Goal: Communication & Community: Ask a question

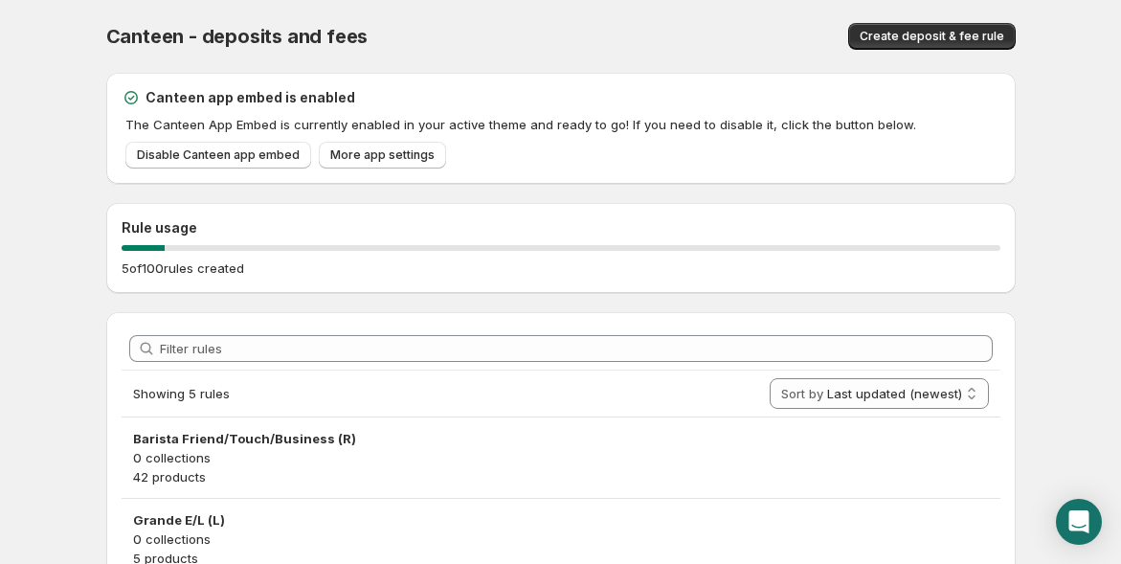
scroll to position [304, 0]
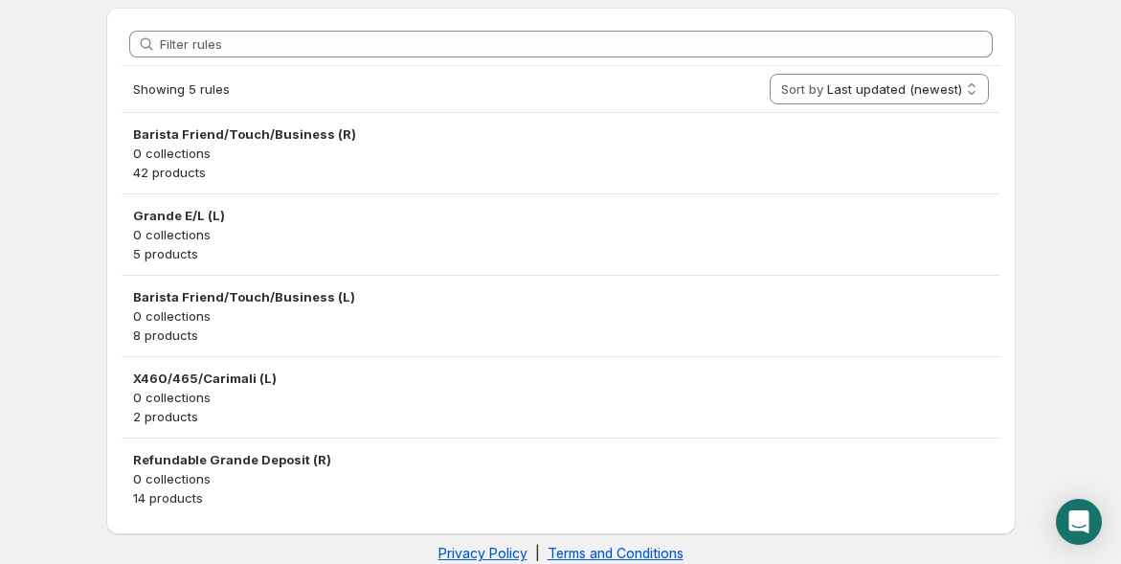
click at [277, 130] on h3 "Barista Friend/Touch/Business (R)" at bounding box center [561, 133] width 856 height 19
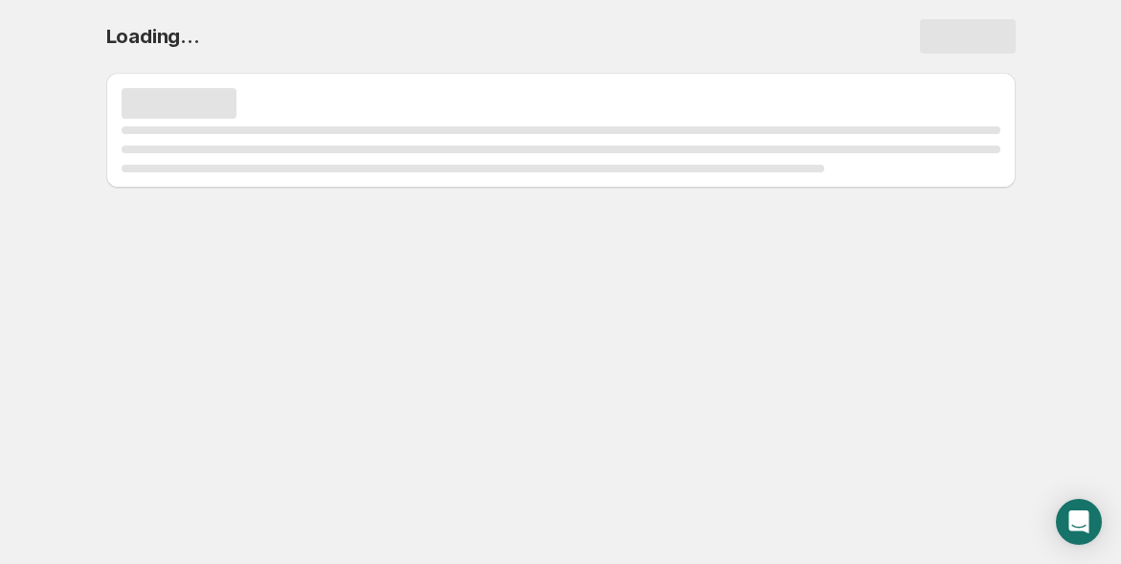
scroll to position [0, 0]
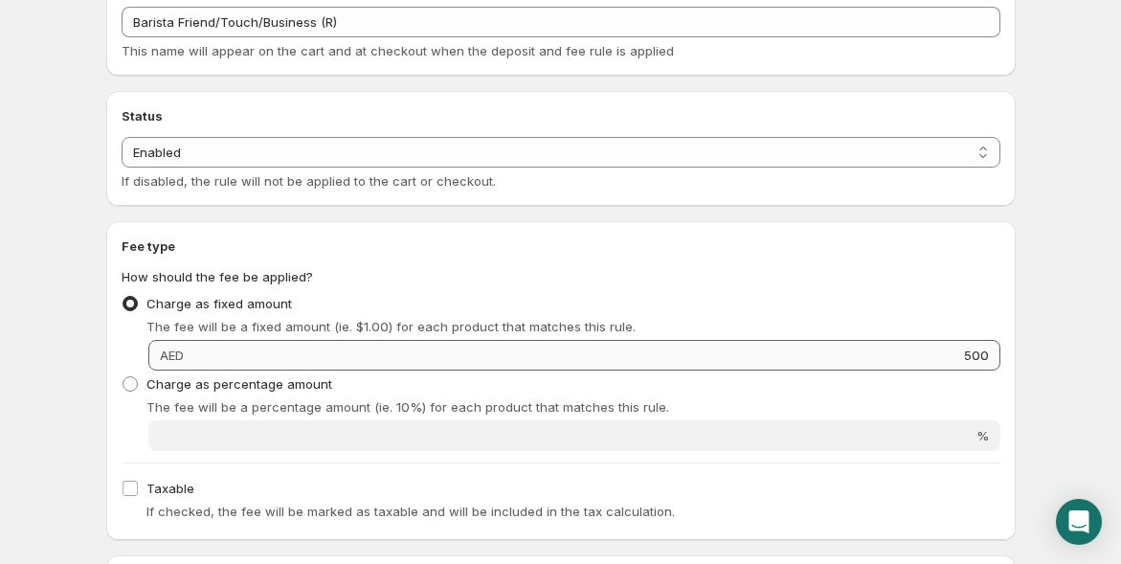
scroll to position [105, 0]
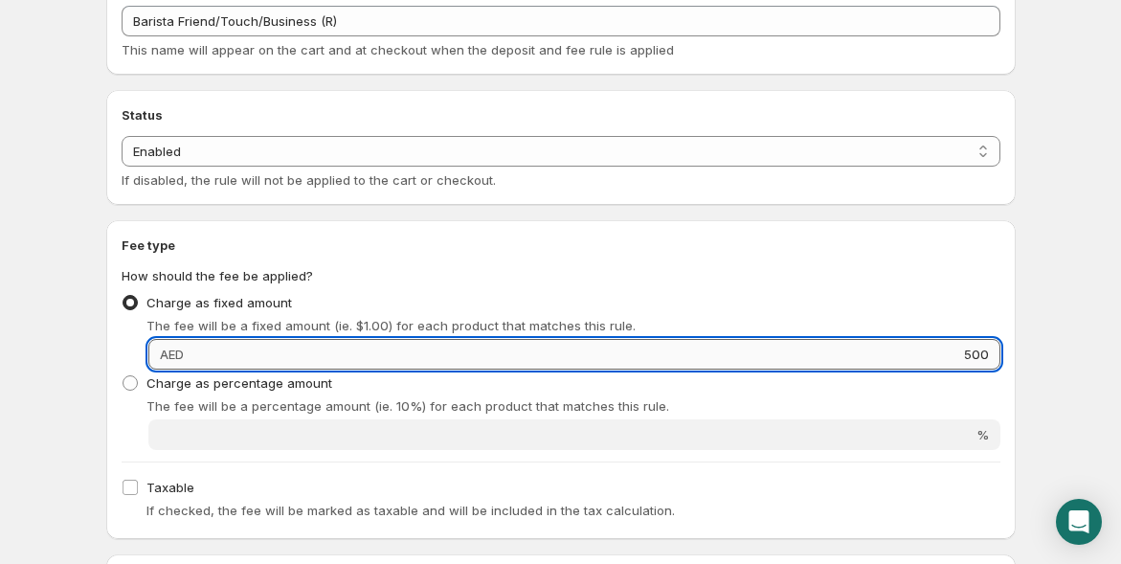
click at [966, 343] on input "500" at bounding box center [595, 354] width 811 height 31
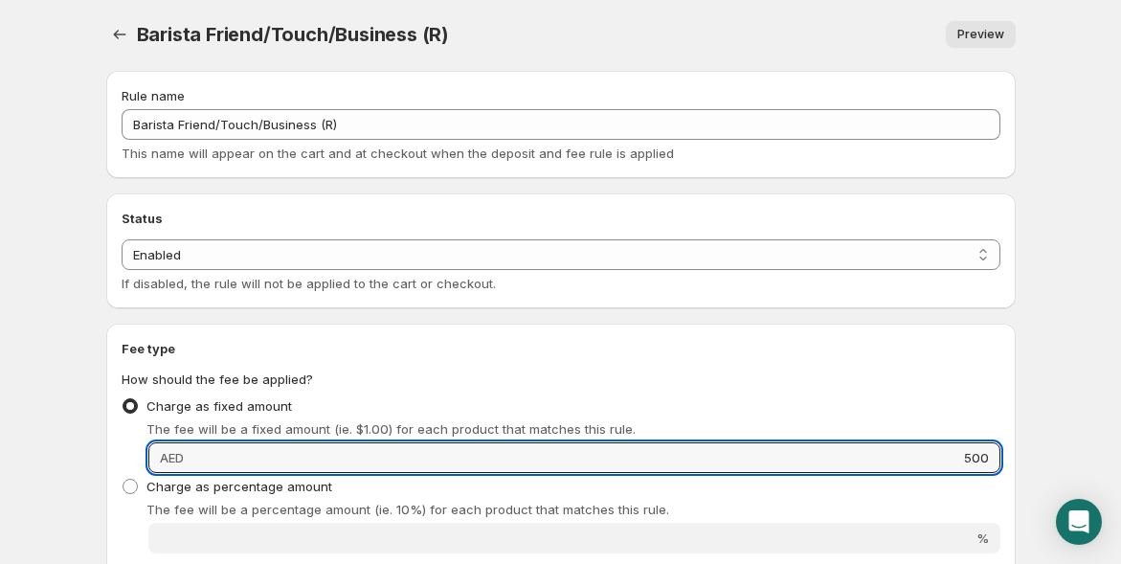
scroll to position [2, 0]
type input "400"
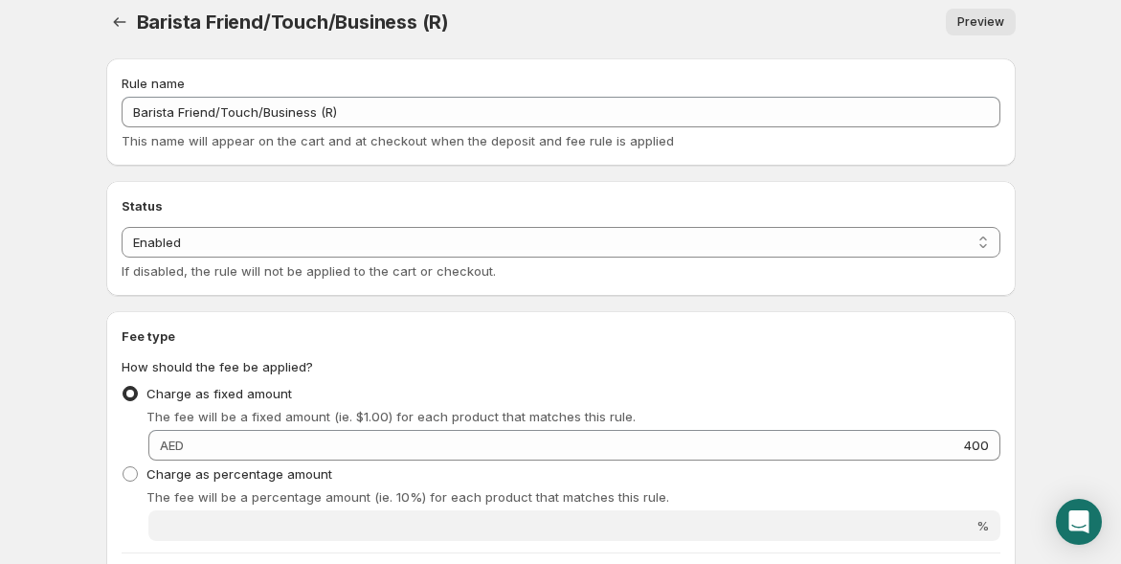
scroll to position [0, 0]
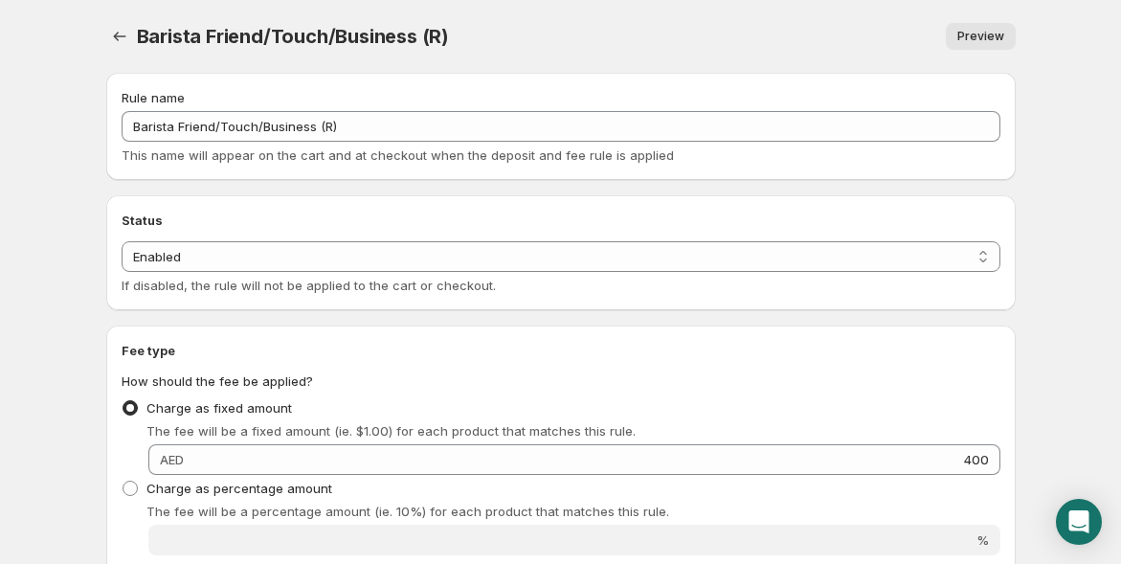
click at [979, 31] on span "Preview" at bounding box center [980, 36] width 47 height 15
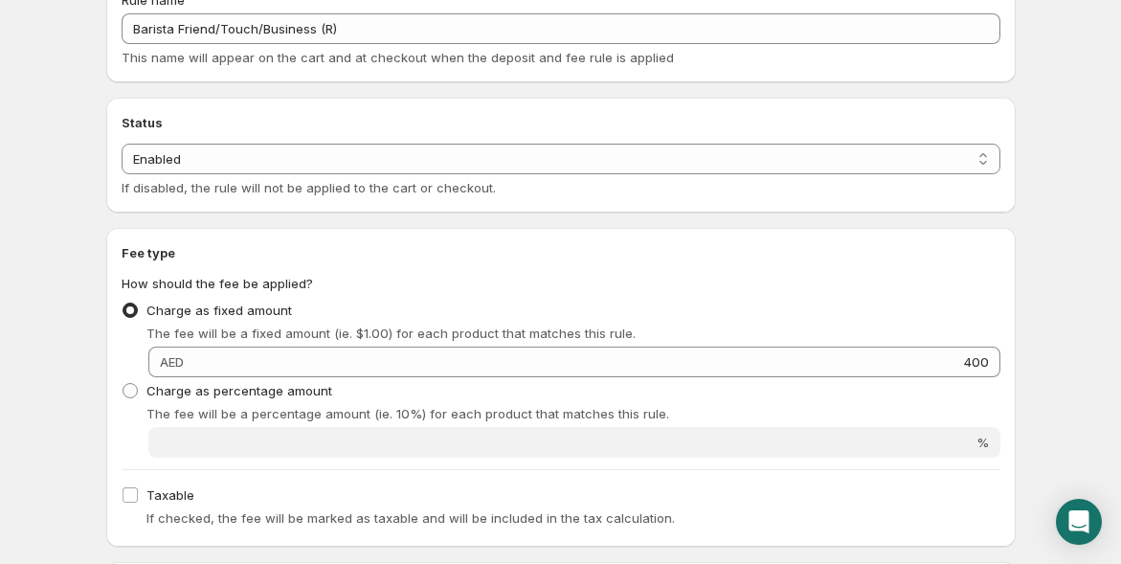
scroll to position [99, 0]
click at [1086, 504] on div "Open Intercom Messenger" at bounding box center [1079, 522] width 51 height 51
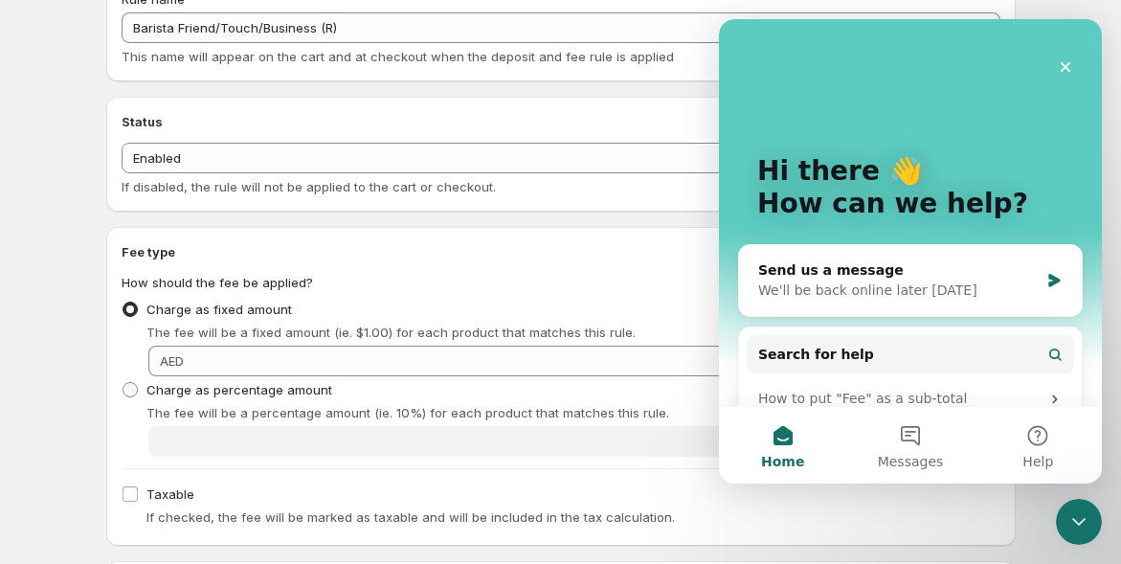
scroll to position [0, 0]
click at [890, 260] on div "Send us a message" at bounding box center [898, 270] width 280 height 20
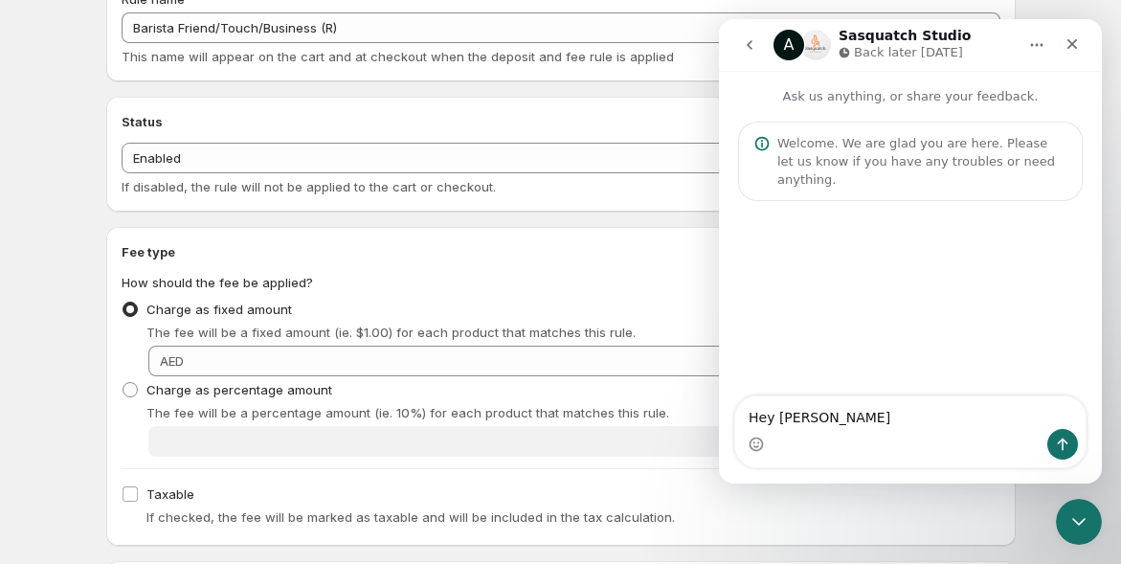
type textarea "Hey Guys"
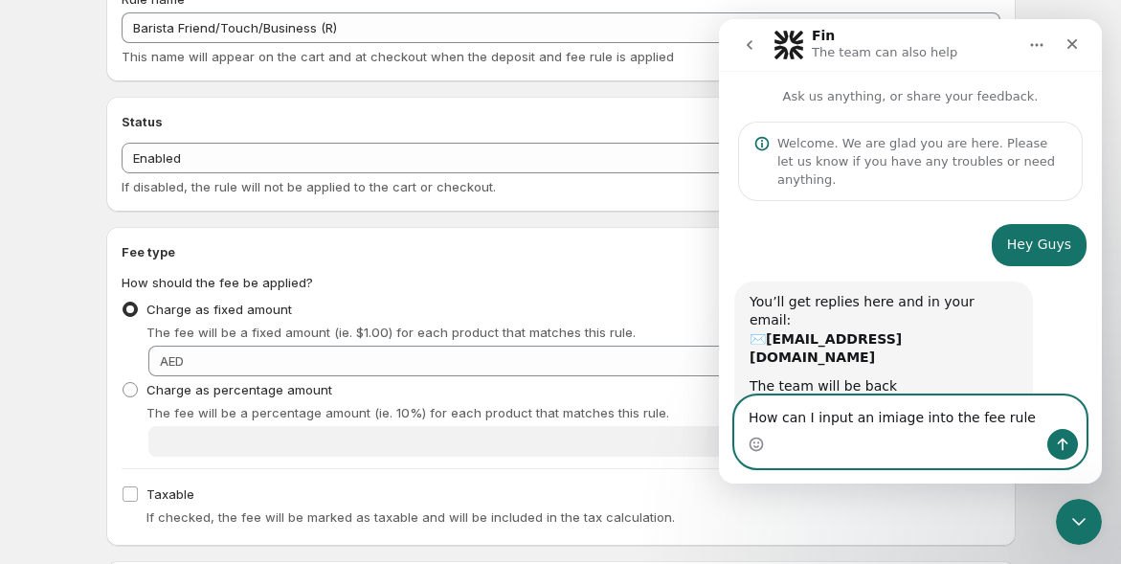
type textarea "How can I input an imiage into the fee rule ?"
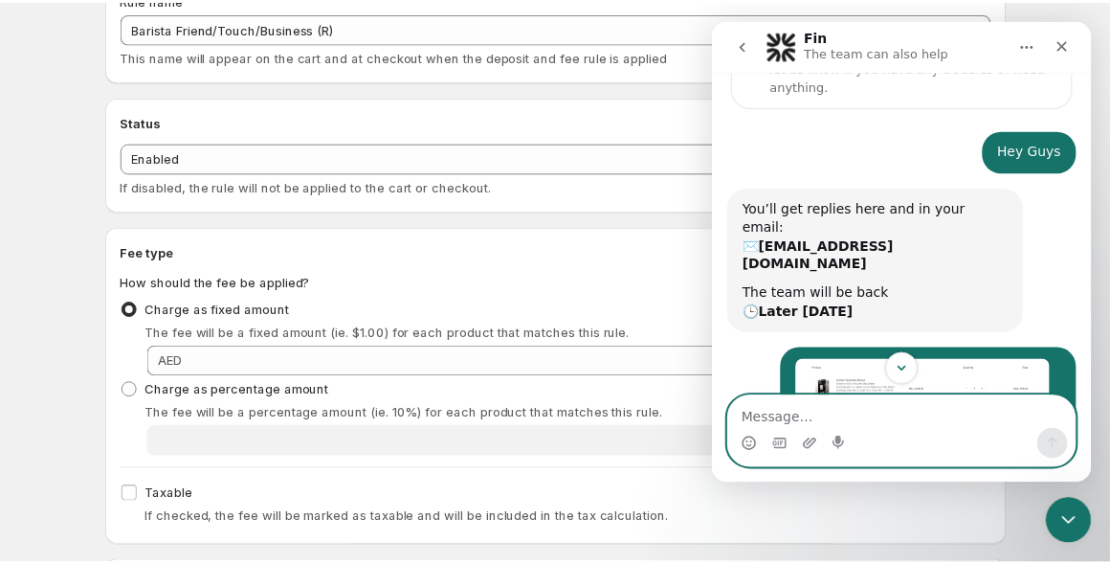
scroll to position [93, 0]
